Goal: Submit feedback/report problem

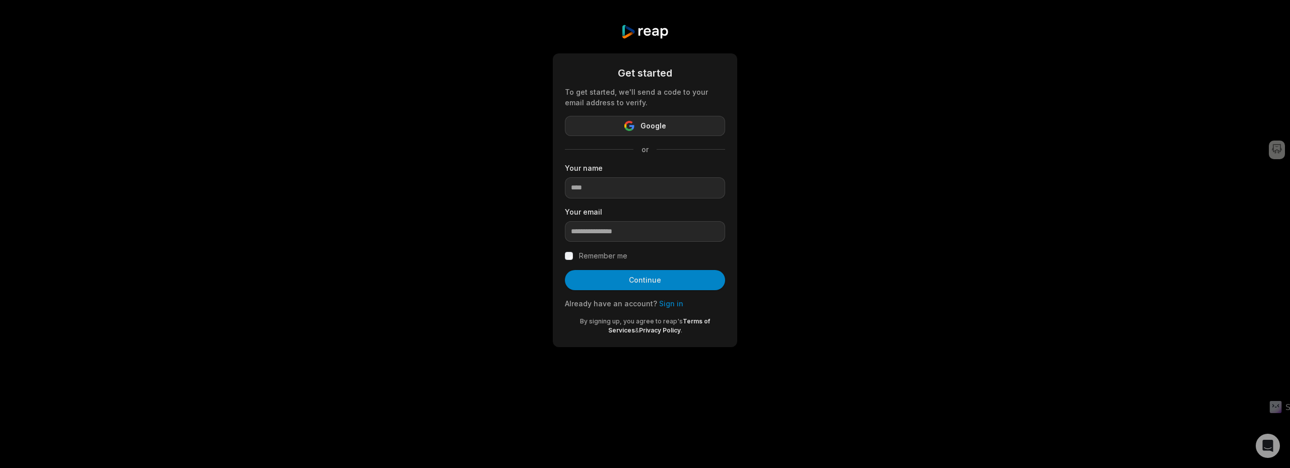
click at [632, 122] on icon "button" at bounding box center [629, 123] width 8 height 4
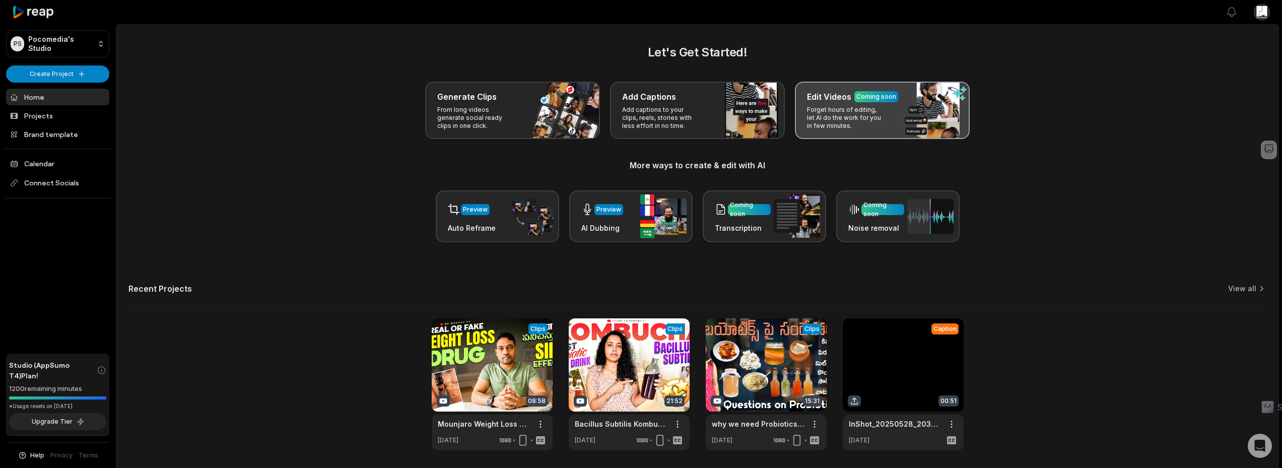
click at [887, 84] on div "Edit Videos Coming soon Forget hours of editing, let AI do the work for you in …" at bounding box center [882, 110] width 175 height 57
click at [890, 98] on div "Coming soon" at bounding box center [876, 96] width 40 height 9
click at [886, 96] on div "Coming soon" at bounding box center [876, 96] width 40 height 9
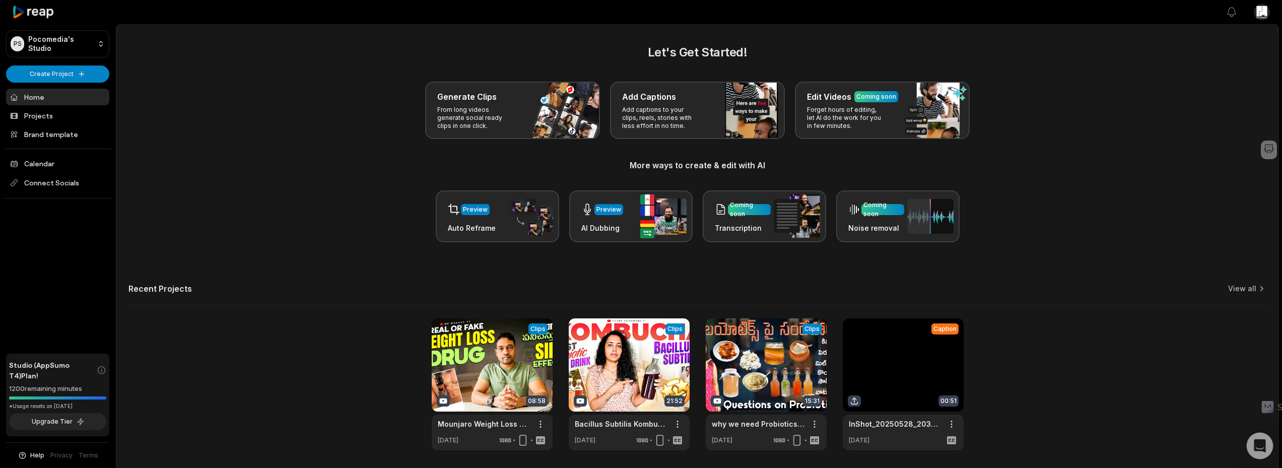
click at [1262, 446] on icon "Open Intercom Messenger" at bounding box center [1260, 445] width 12 height 13
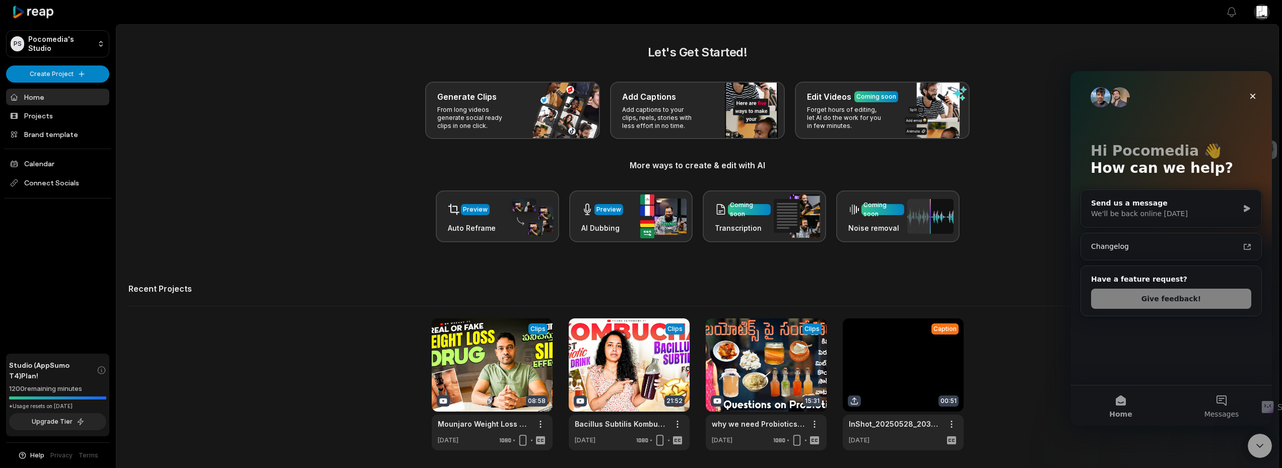
click at [1107, 303] on button "Give feedback!" at bounding box center [1171, 299] width 160 height 20
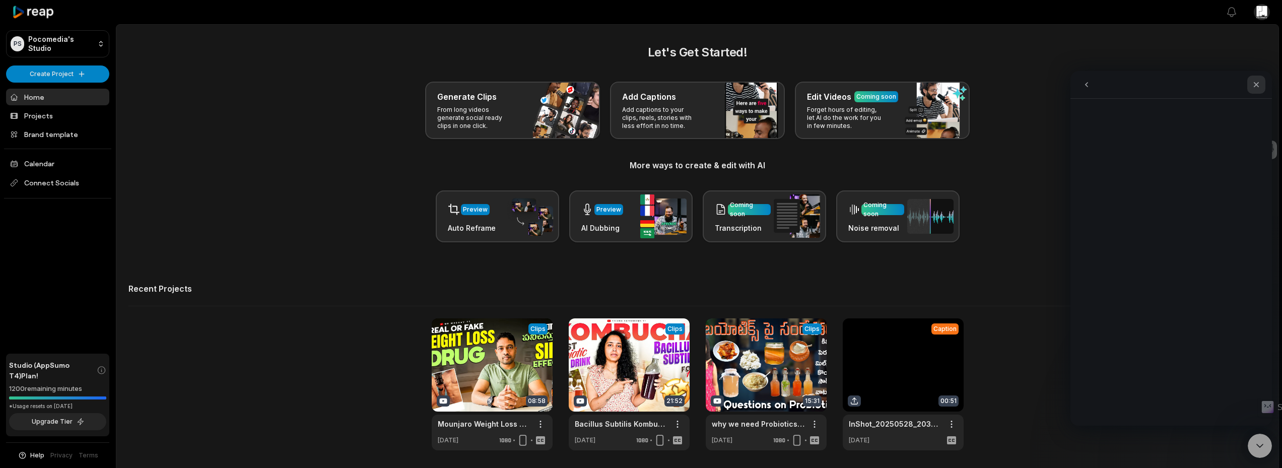
click at [1252, 89] on div "Close" at bounding box center [1256, 85] width 18 height 18
